Goal: Task Accomplishment & Management: Manage account settings

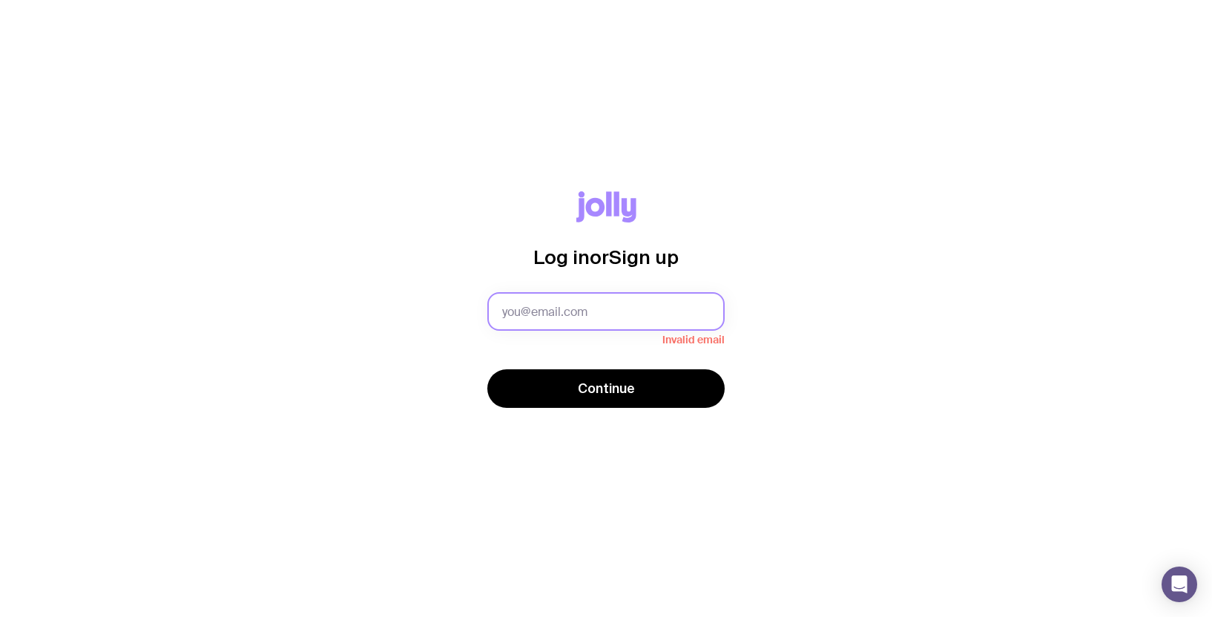
type input "[EMAIL_ADDRESS][DOMAIN_NAME]"
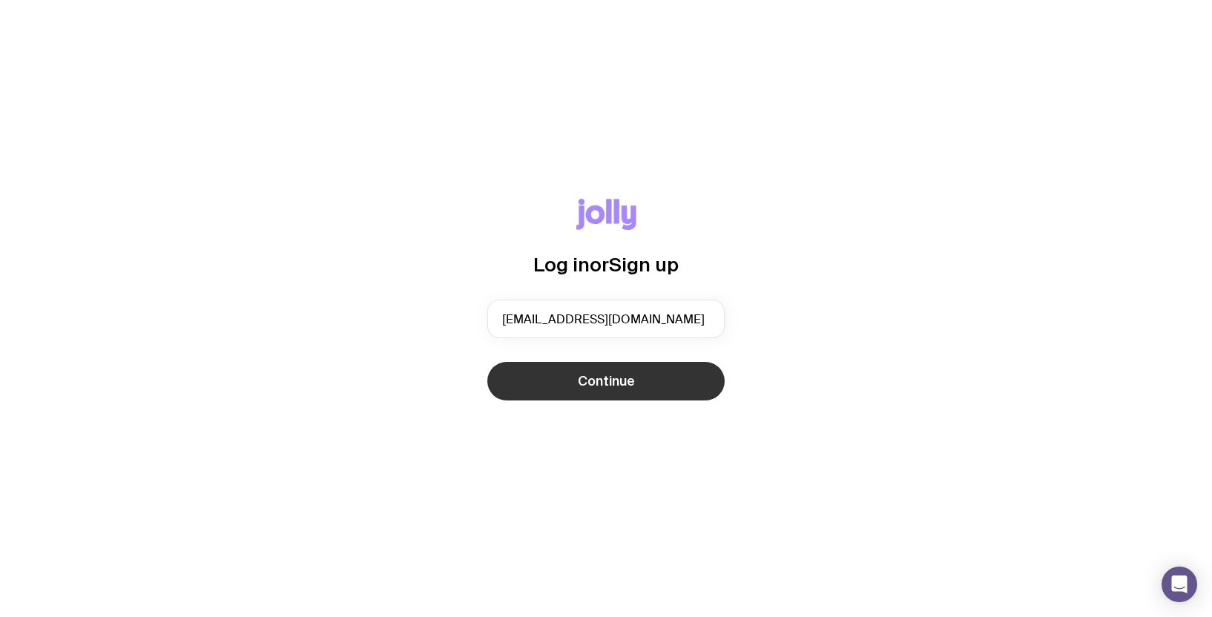
click at [617, 393] on button "Continue" at bounding box center [606, 381] width 237 height 39
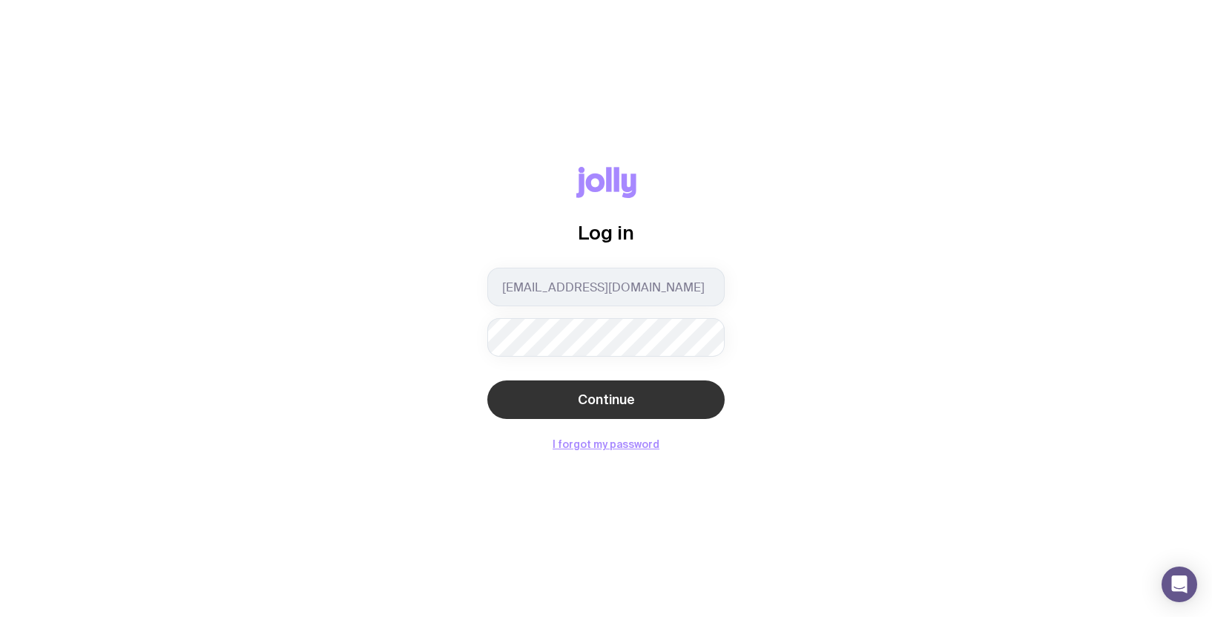
click at [602, 400] on span "Continue" at bounding box center [606, 400] width 57 height 18
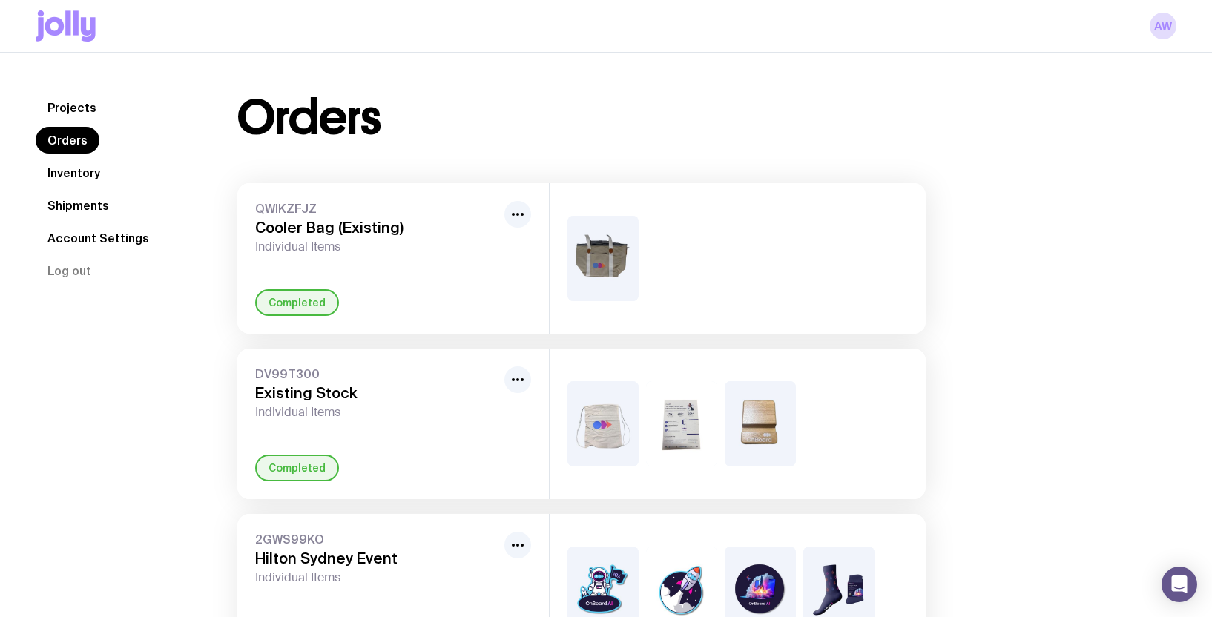
click at [424, 252] on span "Individual Items" at bounding box center [376, 247] width 243 height 15
click at [48, 171] on link "Inventory" at bounding box center [74, 173] width 76 height 27
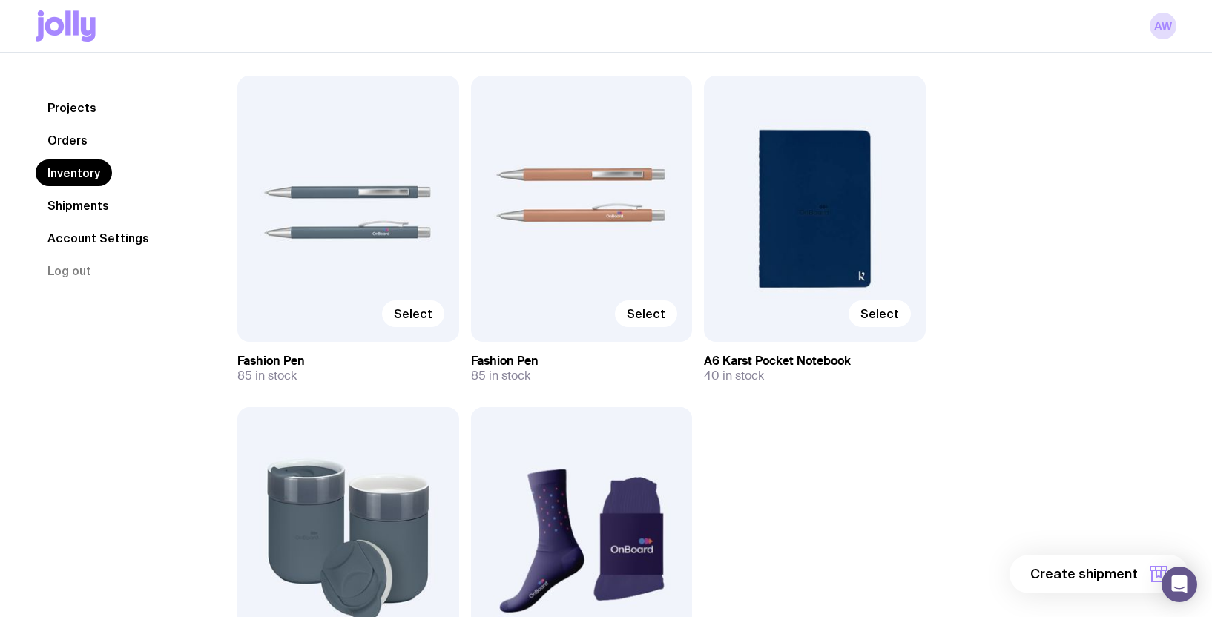
scroll to position [488, 0]
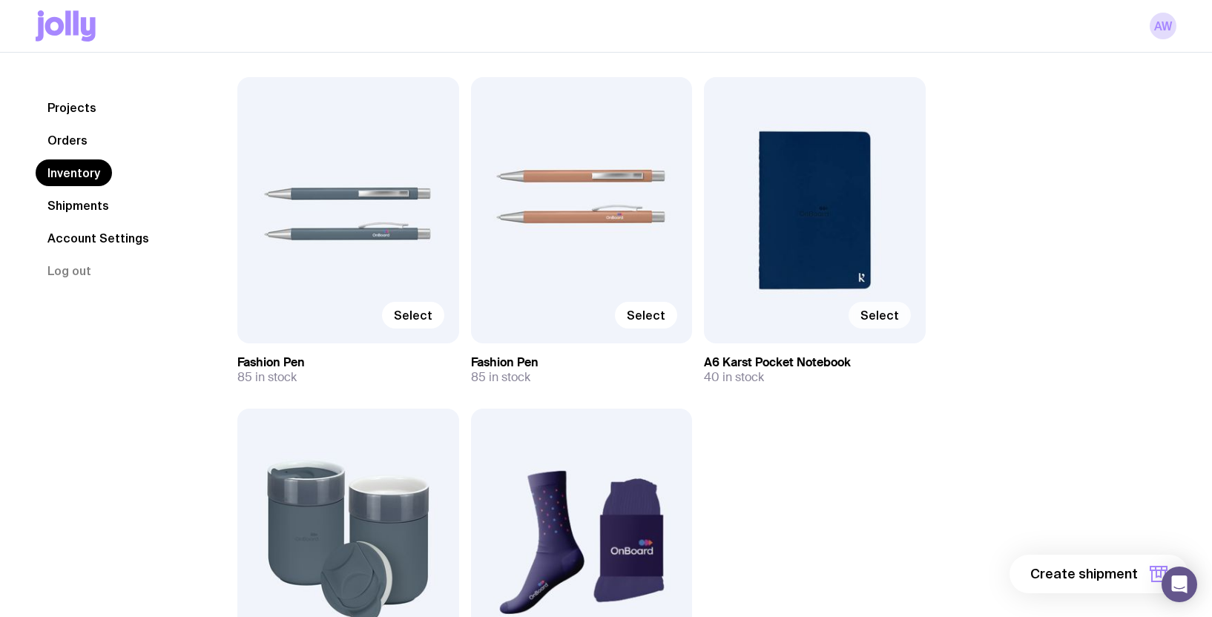
click at [896, 316] on span "Select" at bounding box center [880, 315] width 39 height 15
click at [0, 0] on input "Select" at bounding box center [0, 0] width 0 height 0
click at [645, 314] on span "Select" at bounding box center [646, 315] width 39 height 15
click at [0, 0] on input "Select" at bounding box center [0, 0] width 0 height 0
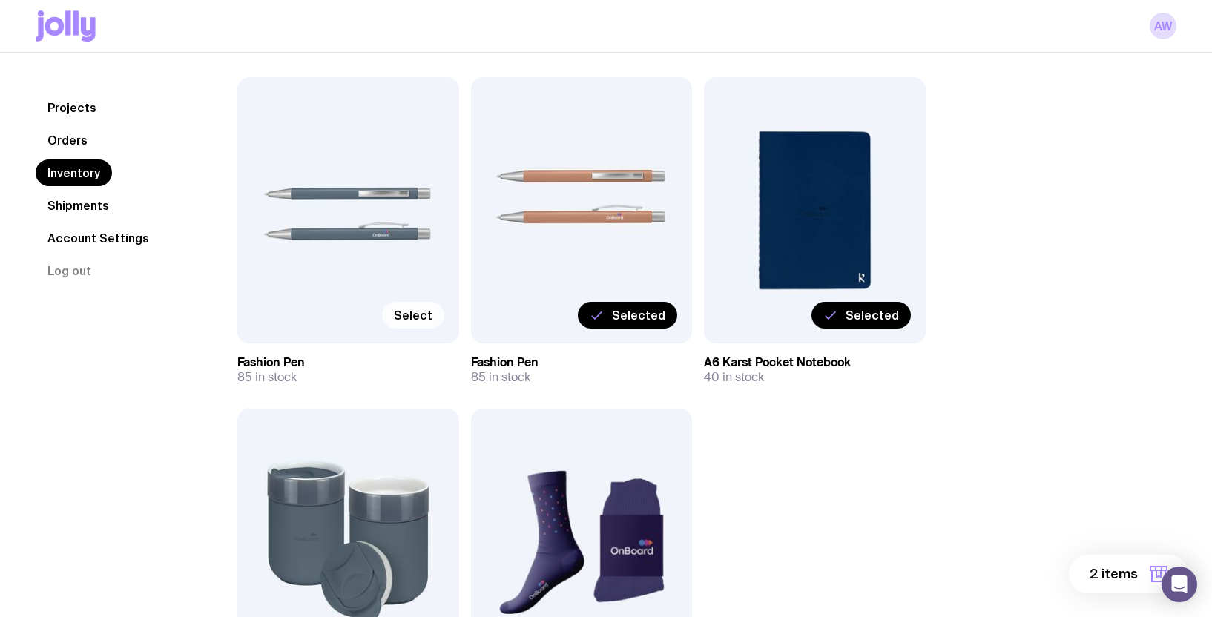
click at [424, 315] on span "Select" at bounding box center [413, 315] width 39 height 15
click at [0, 0] on input "Select" at bounding box center [0, 0] width 0 height 0
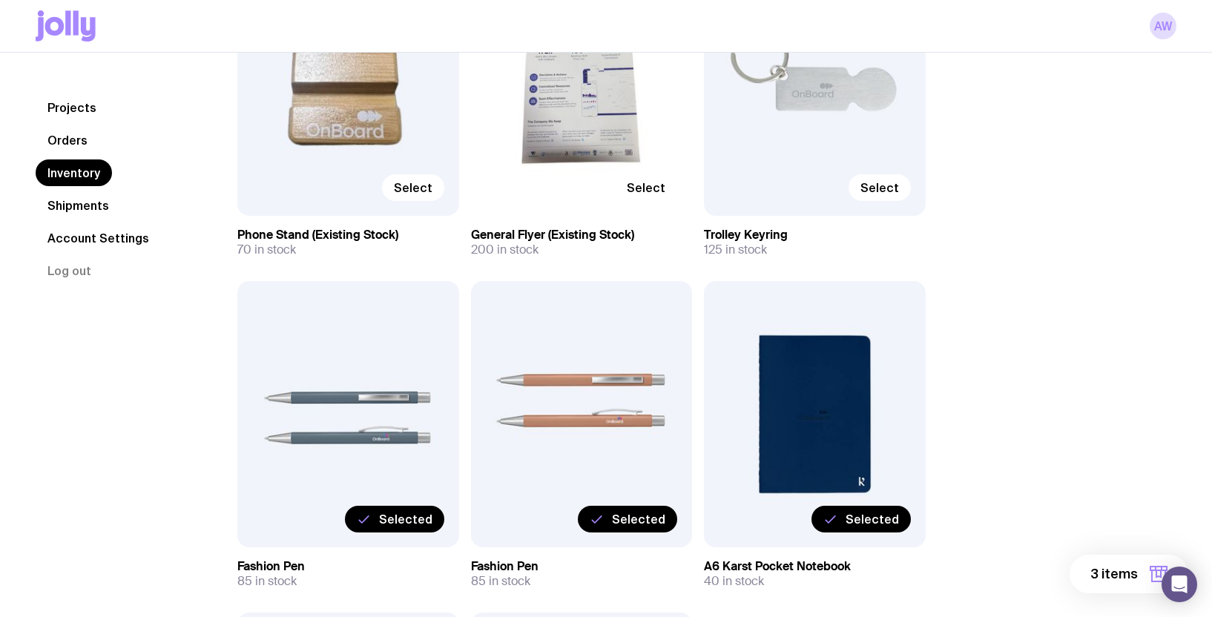
scroll to position [290, 0]
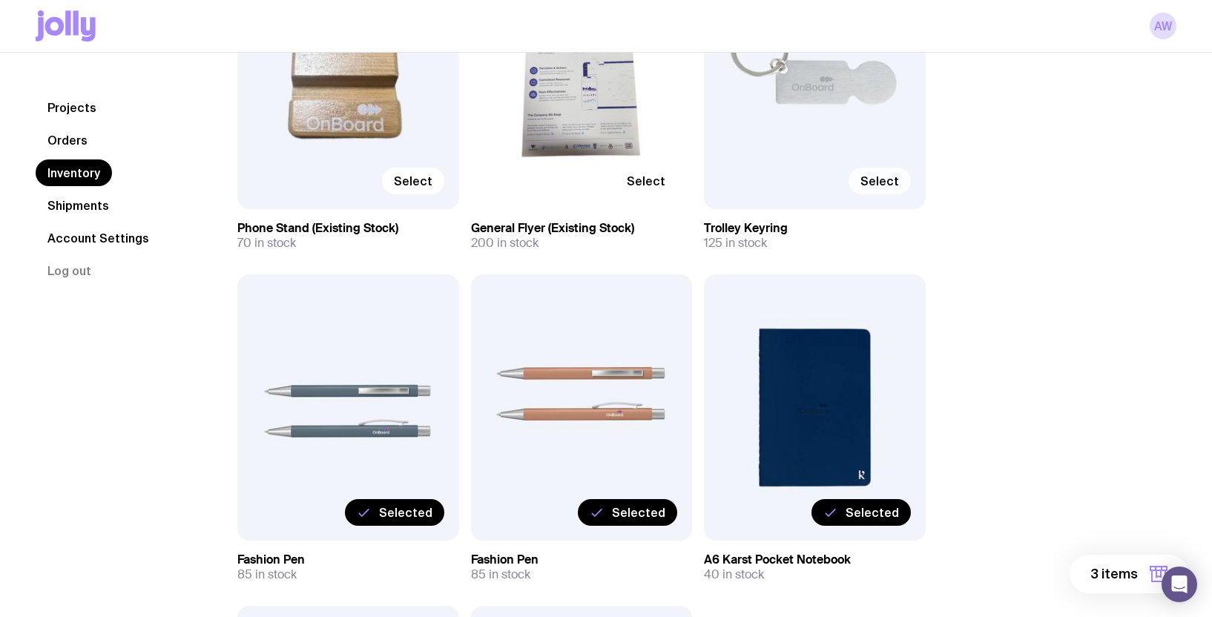
click at [885, 185] on span "Select" at bounding box center [880, 181] width 39 height 15
click at [0, 0] on input "Select" at bounding box center [0, 0] width 0 height 0
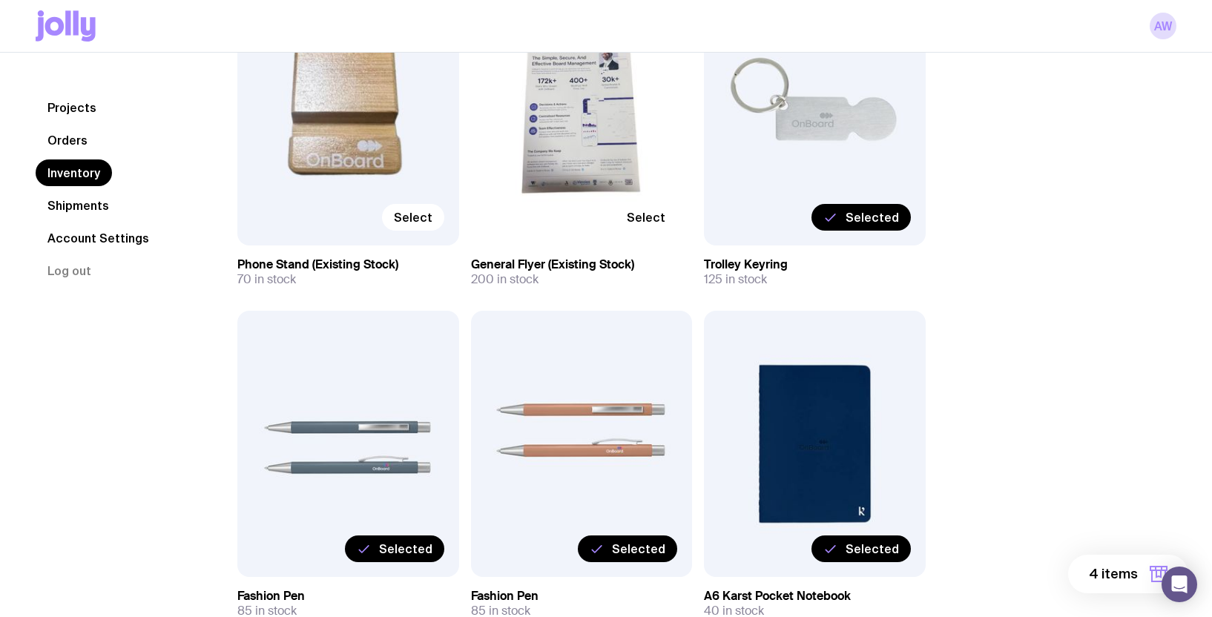
scroll to position [257, 0]
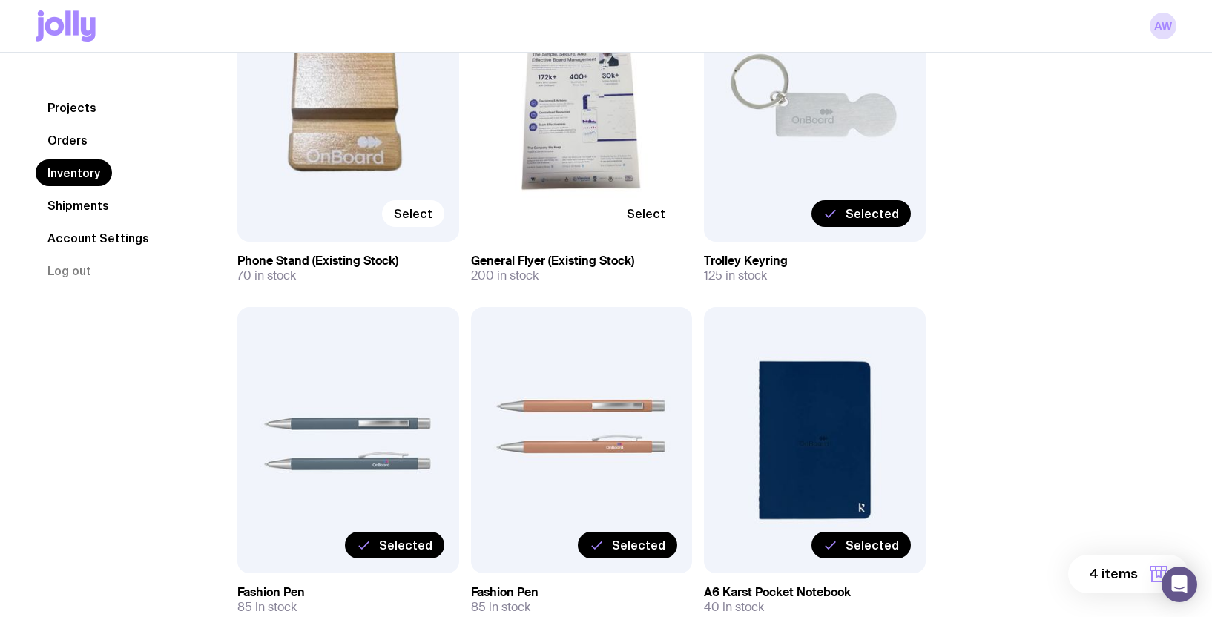
click at [866, 209] on span "Selected" at bounding box center [872, 213] width 53 height 15
click at [0, 0] on input "Selected" at bounding box center [0, 0] width 0 height 0
click at [846, 549] on label "Selected" at bounding box center [861, 545] width 99 height 27
click at [0, 0] on input "Selected" at bounding box center [0, 0] width 0 height 0
drag, startPoint x: 642, startPoint y: 549, endPoint x: 610, endPoint y: 550, distance: 31.9
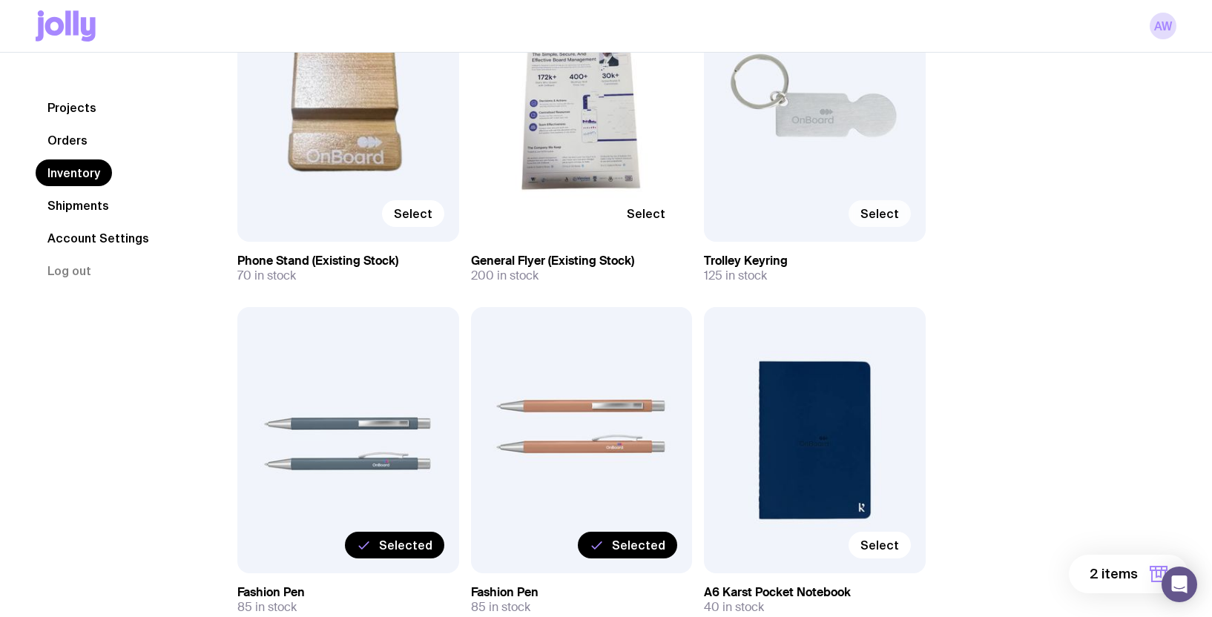
click at [640, 549] on span "Selected" at bounding box center [638, 545] width 53 height 15
click at [0, 0] on input "Selected" at bounding box center [0, 0] width 0 height 0
drag, startPoint x: 411, startPoint y: 546, endPoint x: 560, endPoint y: 502, distance: 155.4
click at [412, 546] on span "Selected" at bounding box center [405, 545] width 53 height 15
click at [0, 0] on input "Selected" at bounding box center [0, 0] width 0 height 0
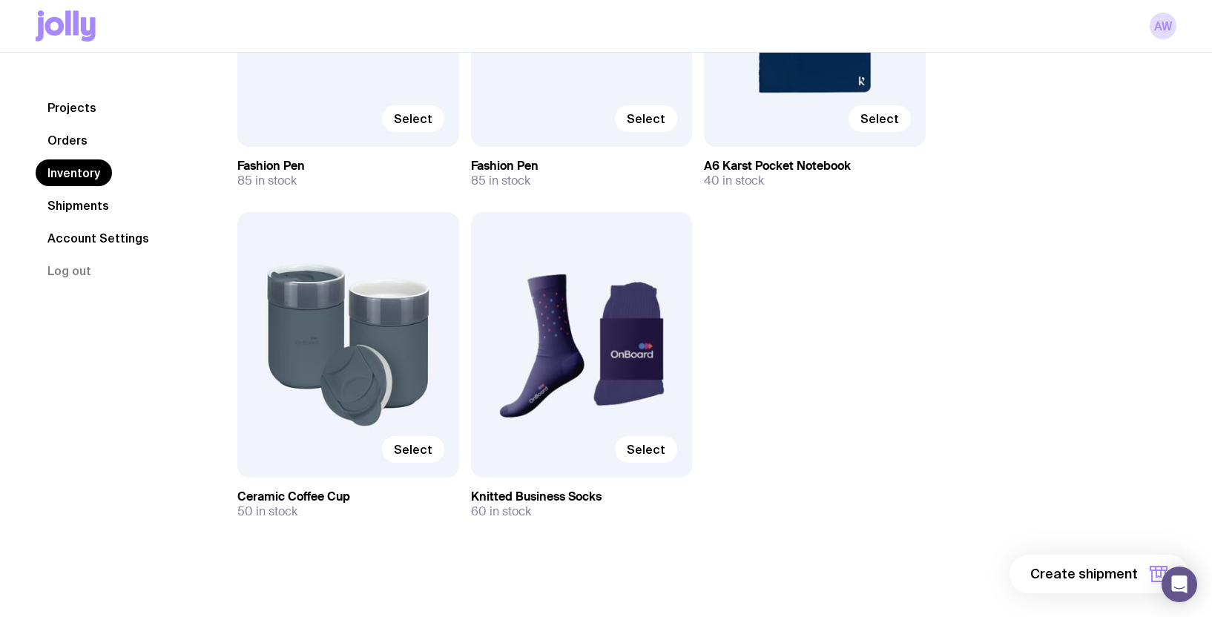
scroll to position [687, 0]
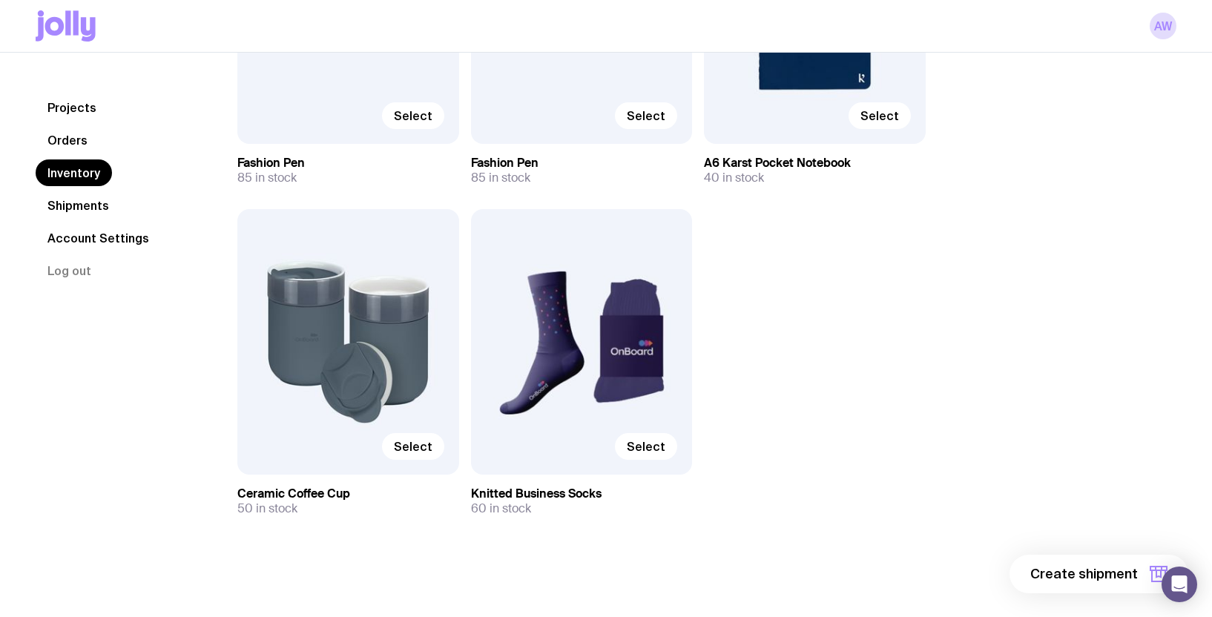
drag, startPoint x: 410, startPoint y: 447, endPoint x: 494, endPoint y: 445, distance: 83.9
click at [413, 447] on span "Select" at bounding box center [413, 446] width 39 height 15
click at [0, 0] on input "Select" at bounding box center [0, 0] width 0 height 0
click at [663, 447] on span "Select" at bounding box center [646, 446] width 39 height 15
click at [0, 0] on input "Select" at bounding box center [0, 0] width 0 height 0
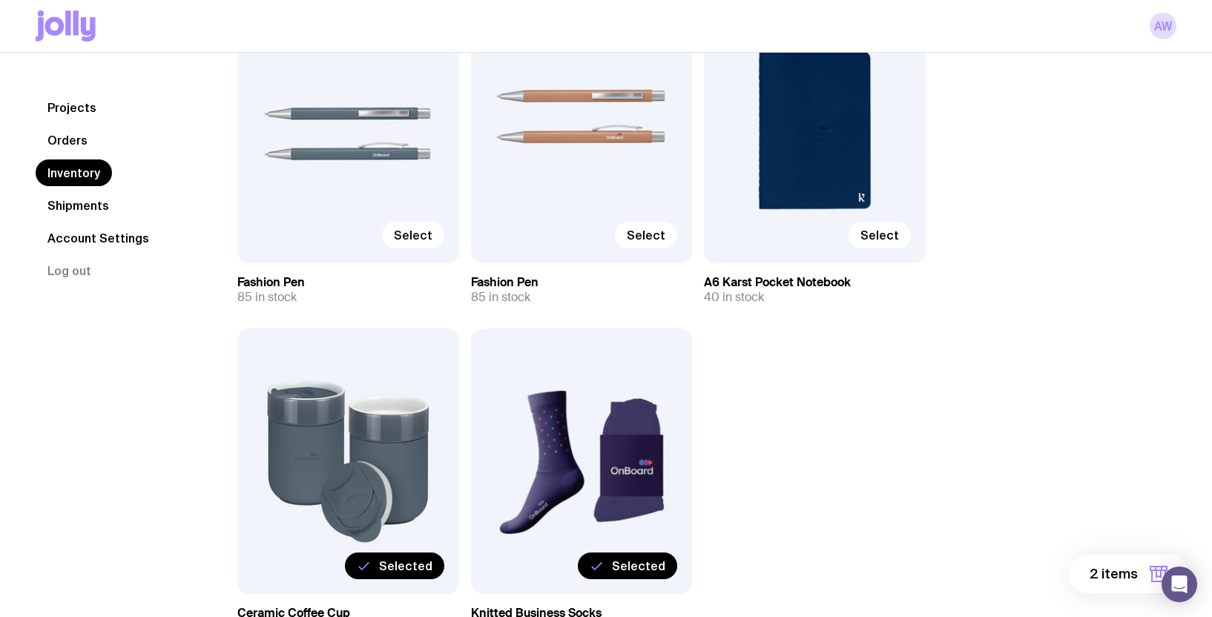
scroll to position [567, 0]
drag, startPoint x: 659, startPoint y: 574, endPoint x: 581, endPoint y: 579, distance: 78.0
click at [659, 574] on label "Selected" at bounding box center [627, 567] width 99 height 27
click at [0, 0] on input "Selected" at bounding box center [0, 0] width 0 height 0
drag, startPoint x: 413, startPoint y: 571, endPoint x: 510, endPoint y: 574, distance: 97.3
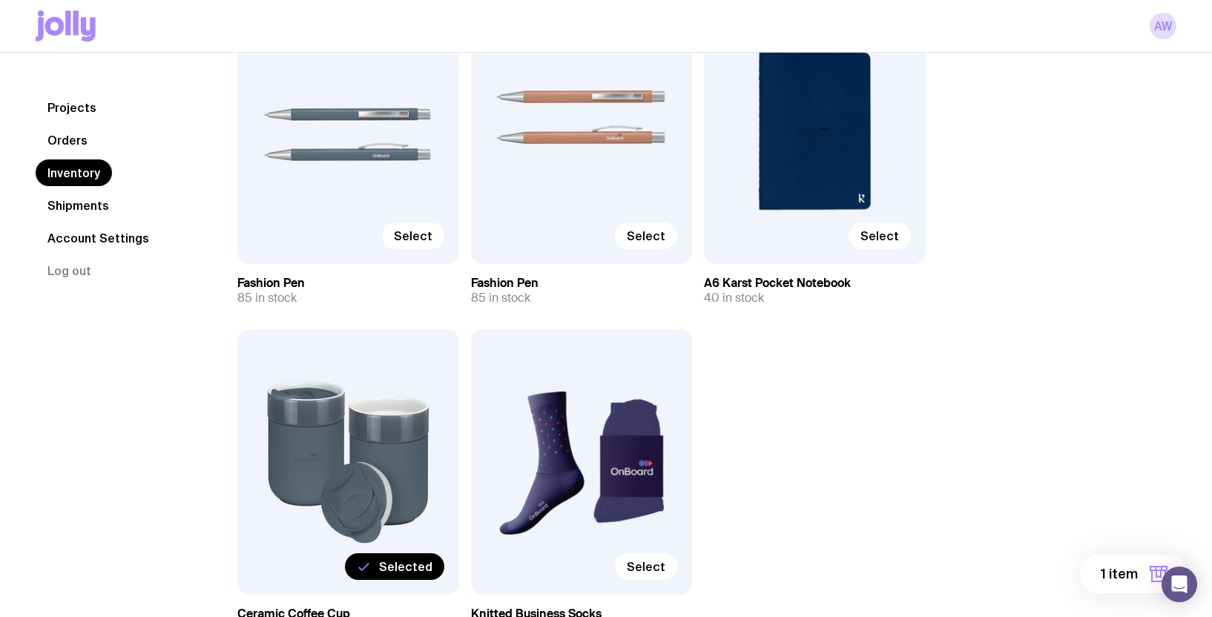
click at [418, 572] on span "Selected" at bounding box center [405, 566] width 53 height 15
click at [0, 0] on input "Selected" at bounding box center [0, 0] width 0 height 0
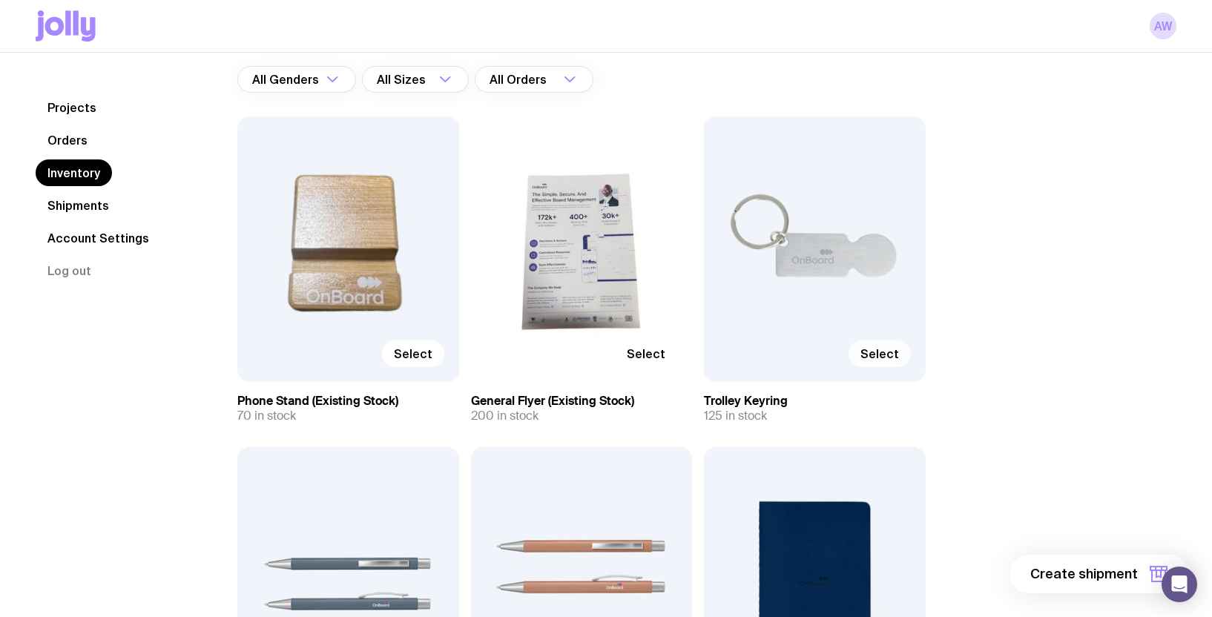
scroll to position [0, 0]
